Goal: Find specific page/section: Find specific page/section

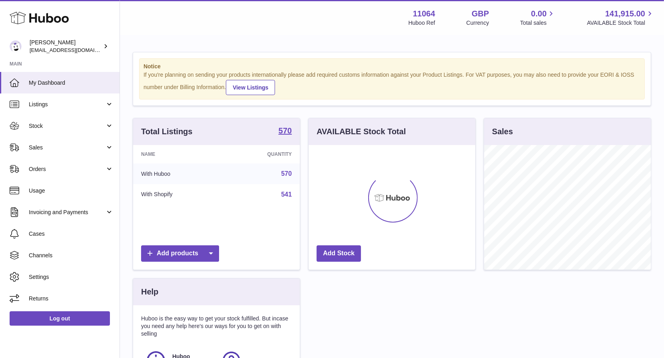
scroll to position [124, 167]
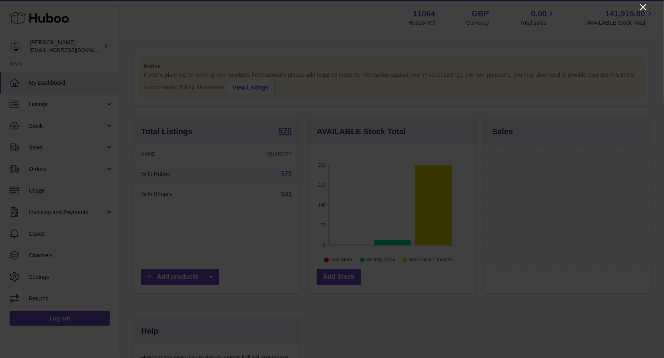
click at [647, 8] on icon "Close" at bounding box center [643, 7] width 10 height 10
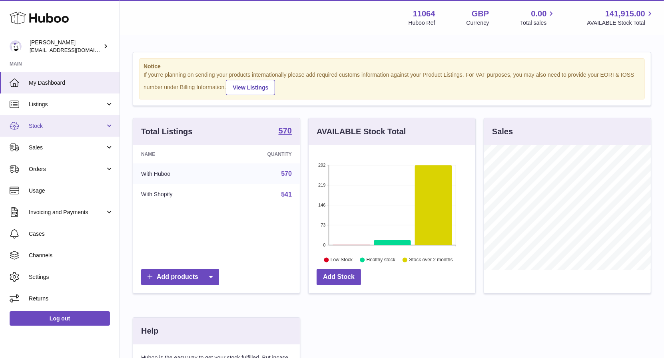
click at [71, 129] on link "Stock" at bounding box center [59, 126] width 119 height 22
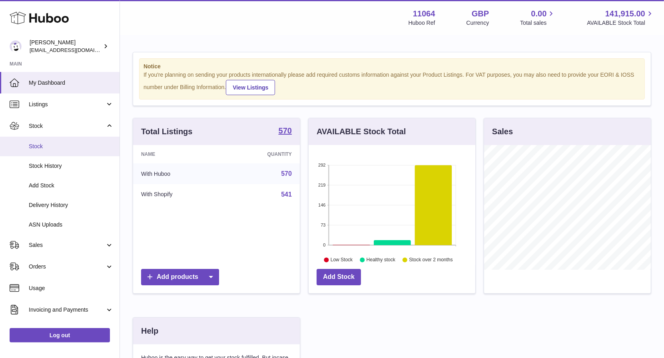
click at [77, 143] on span "Stock" at bounding box center [71, 147] width 85 height 8
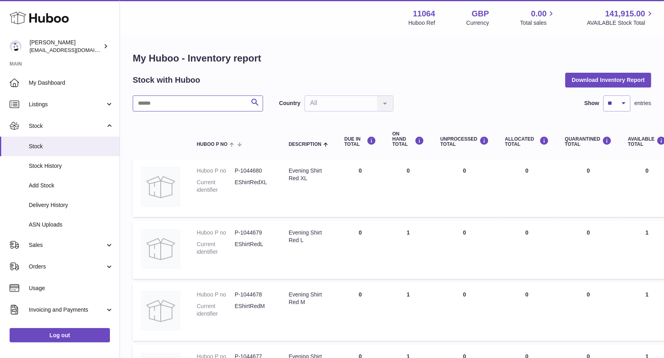
click at [195, 98] on input "text" at bounding box center [198, 104] width 130 height 16
type input "*****"
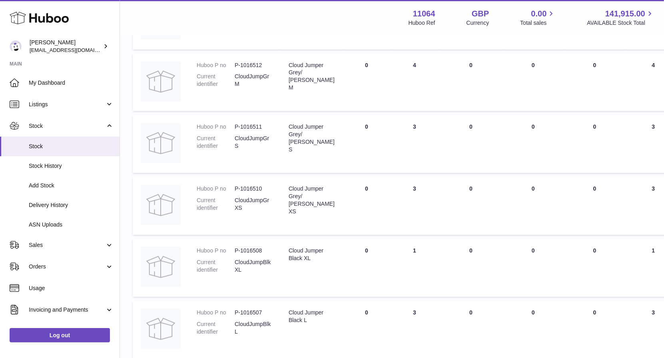
scroll to position [504, 0]
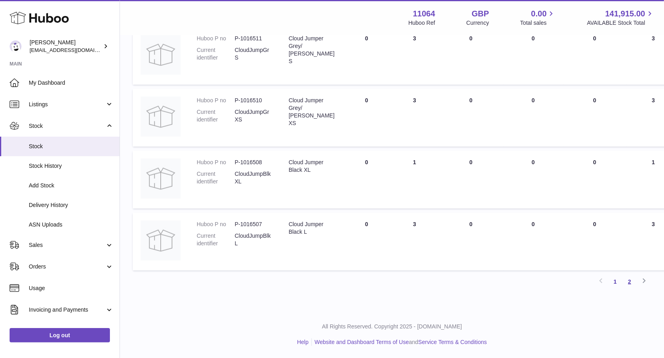
click at [624, 286] on link "2" at bounding box center [629, 282] width 14 height 14
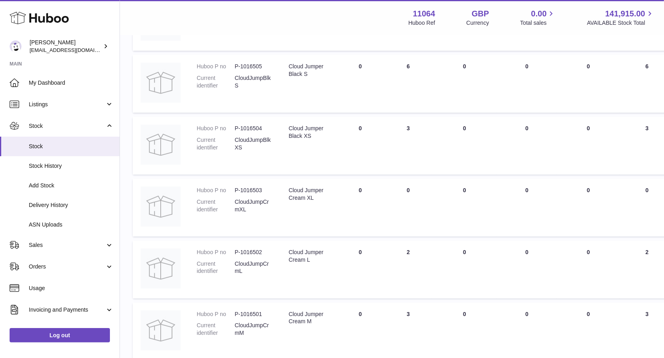
scroll to position [163, 0]
